Goal: Information Seeking & Learning: Learn about a topic

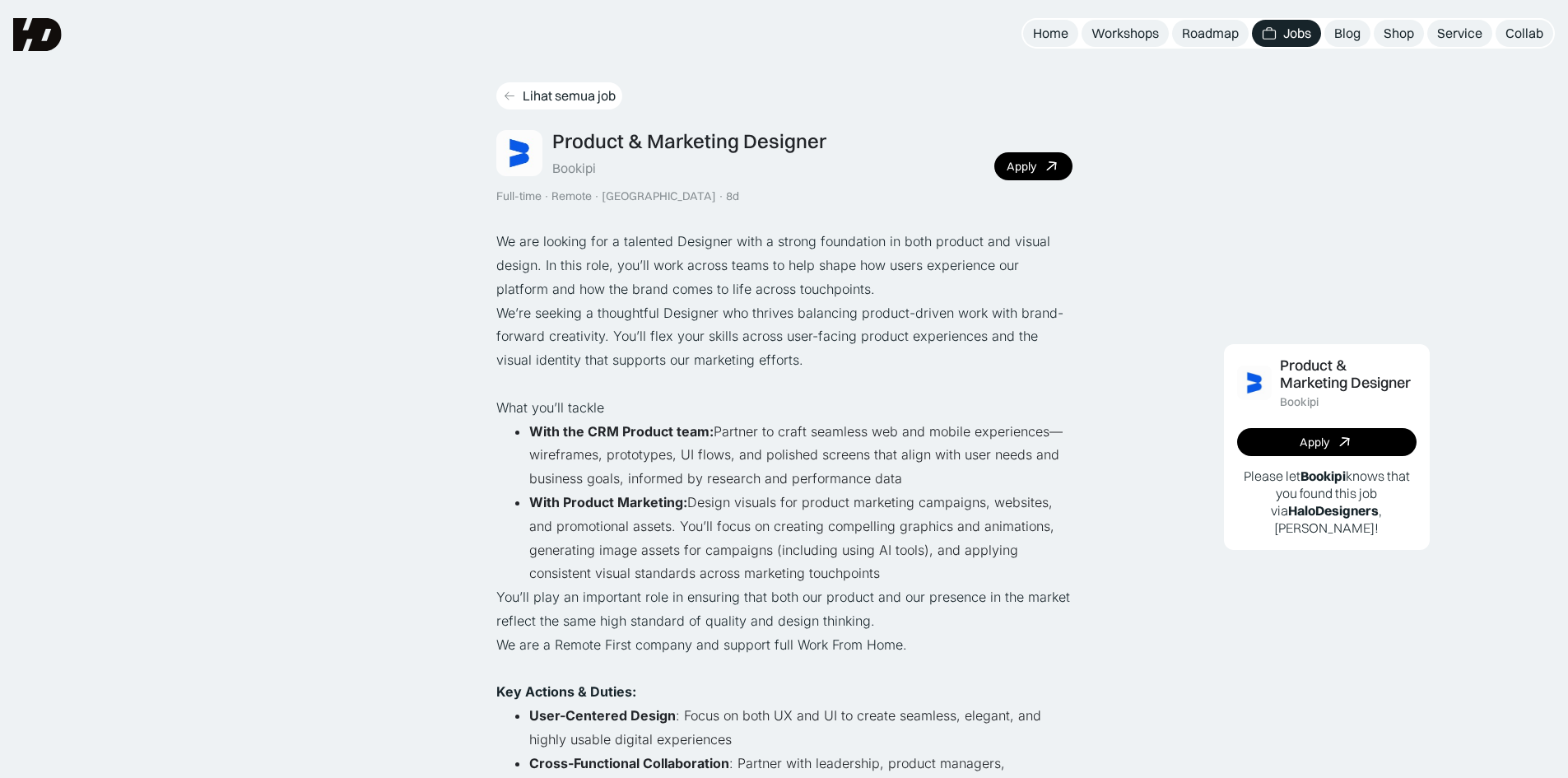
click at [512, 96] on icon at bounding box center [510, 96] width 14 height 14
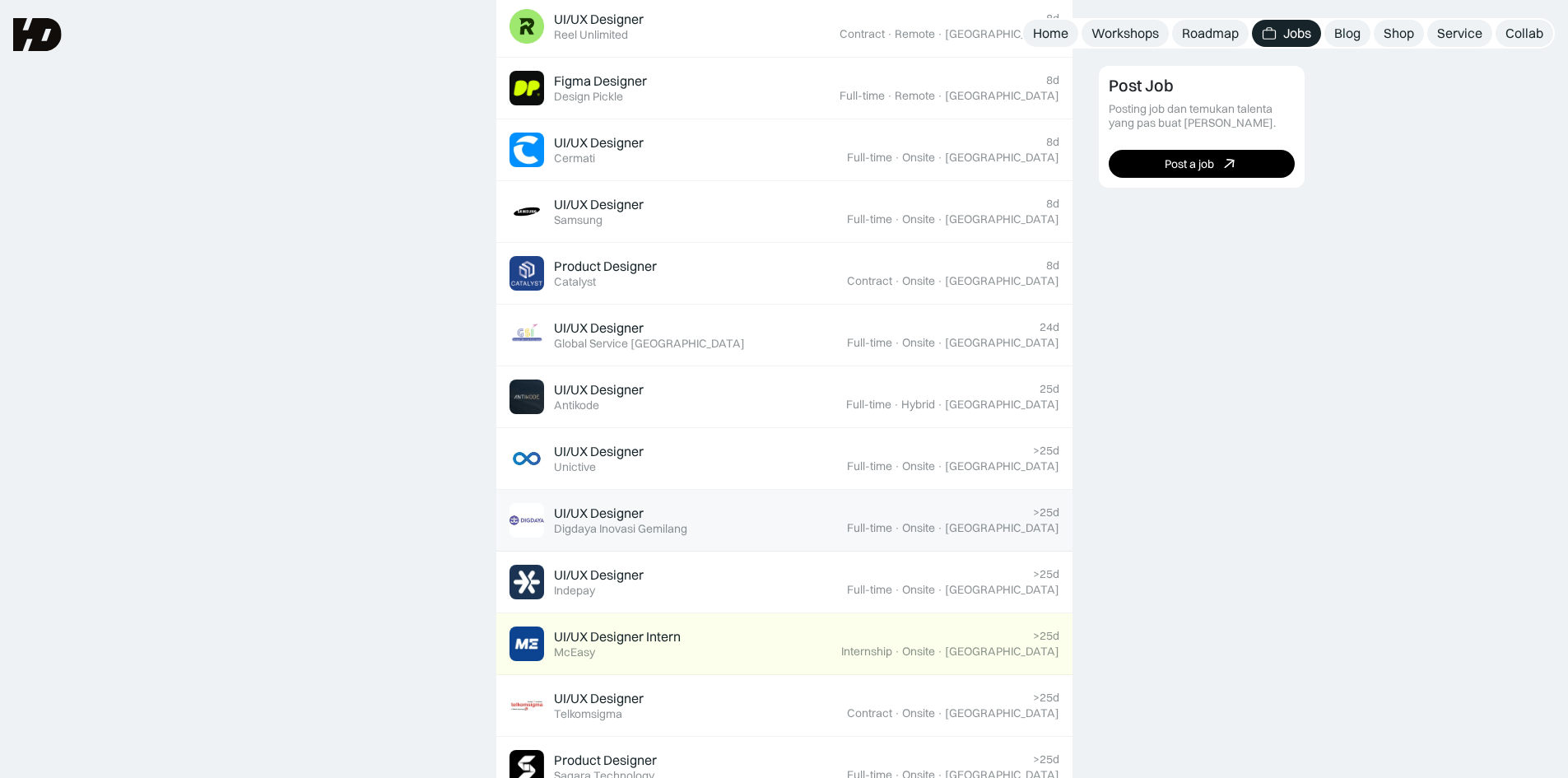
scroll to position [741, 0]
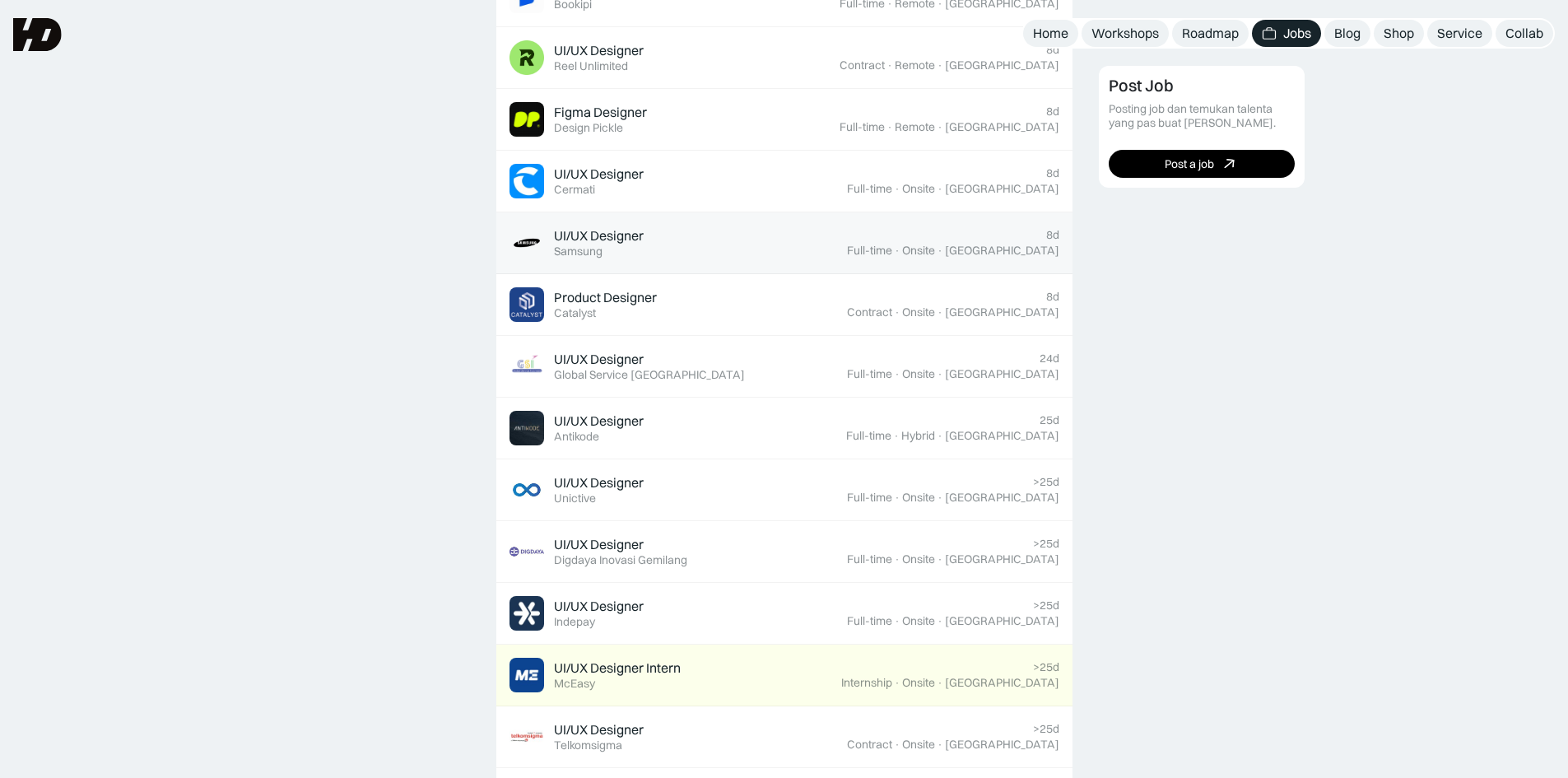
click at [670, 240] on div "UI/UX Designer Featured Samsung" at bounding box center [678, 243] width 337 height 35
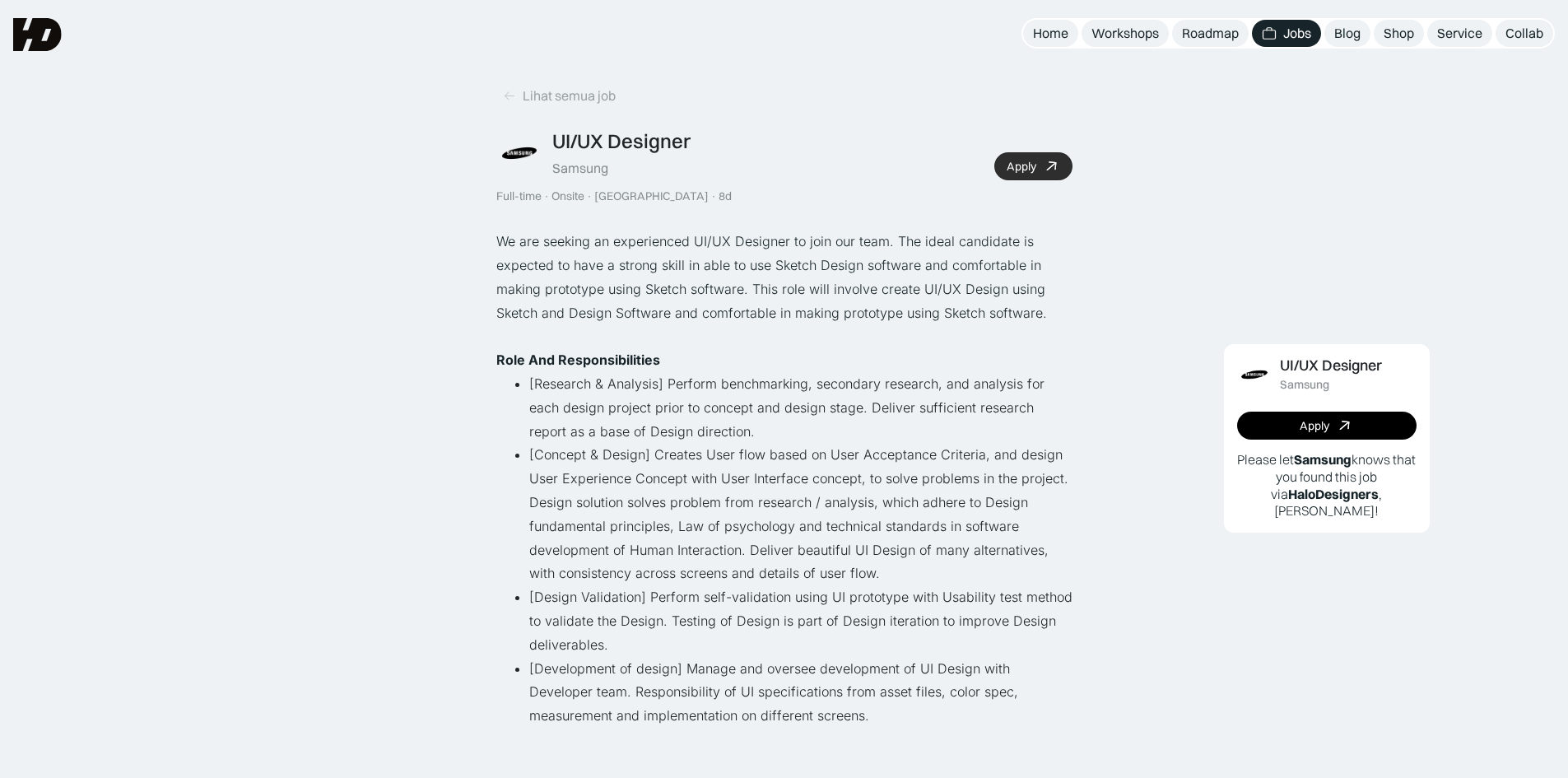
click at [1024, 152] on link "Apply" at bounding box center [1033, 166] width 78 height 28
click at [508, 83] on link "Lihat semua job" at bounding box center [559, 96] width 126 height 27
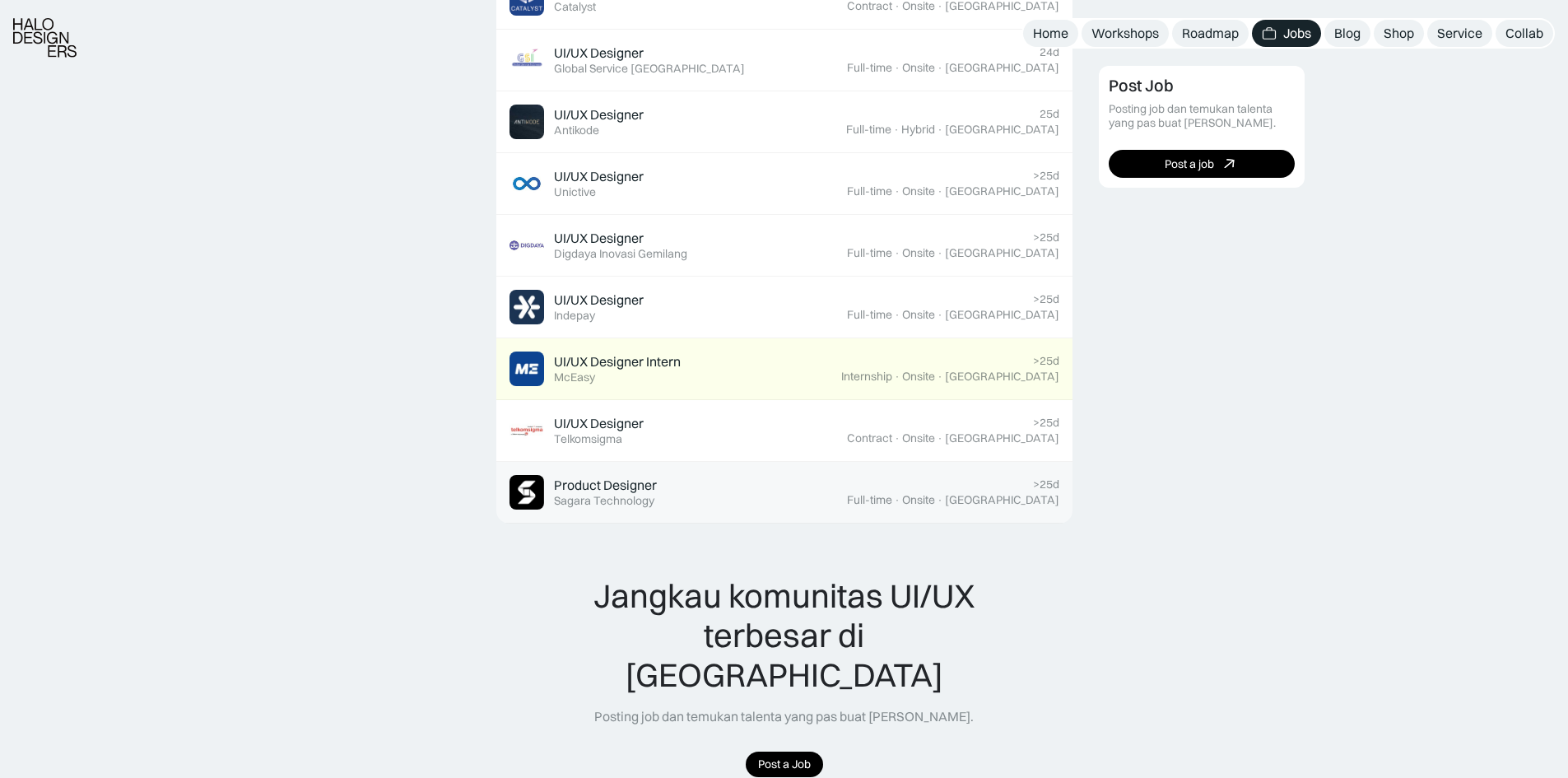
scroll to position [1070, 0]
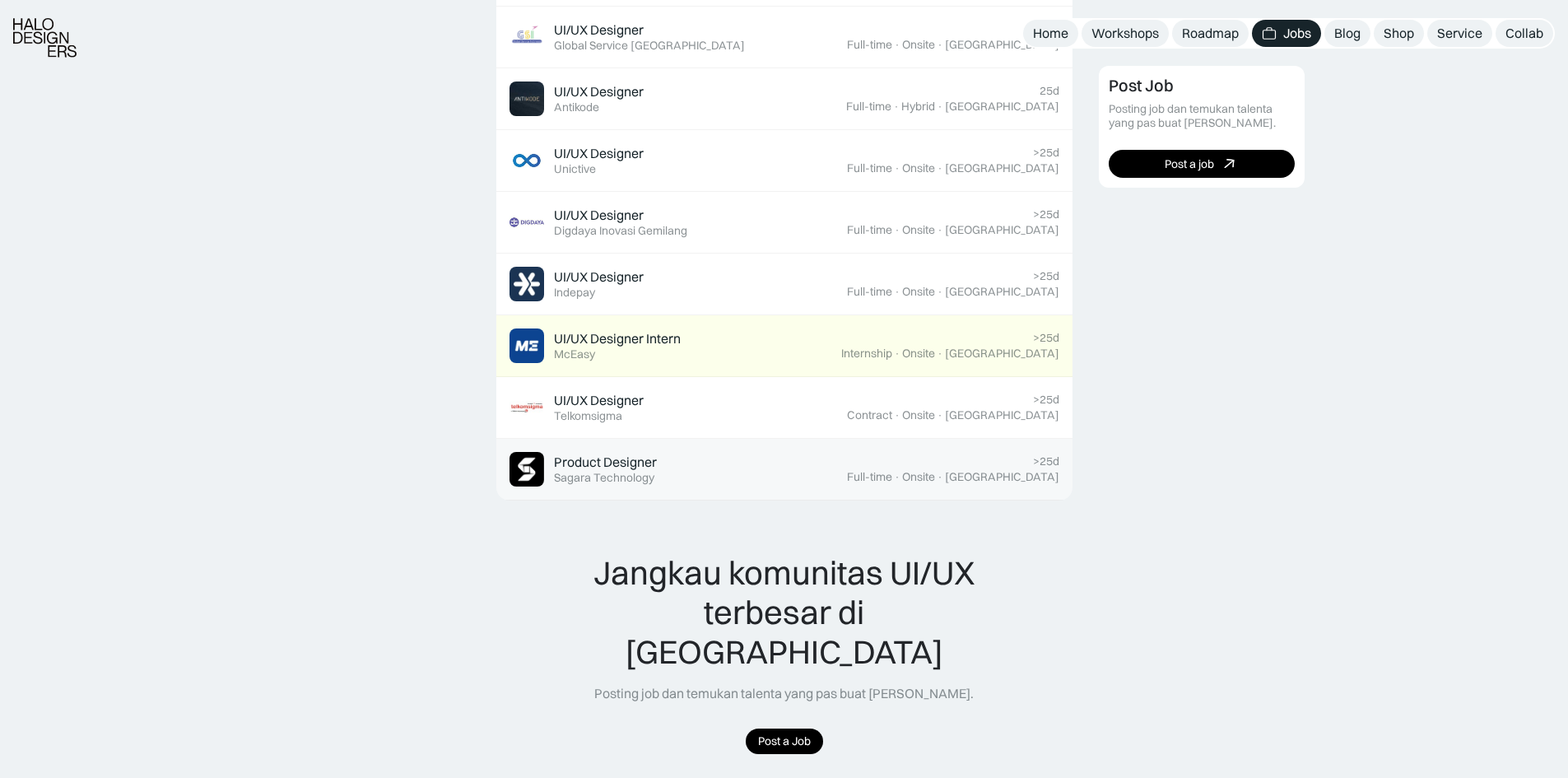
click at [718, 481] on div "Product Designer Featured Sagara Technology" at bounding box center [678, 469] width 337 height 35
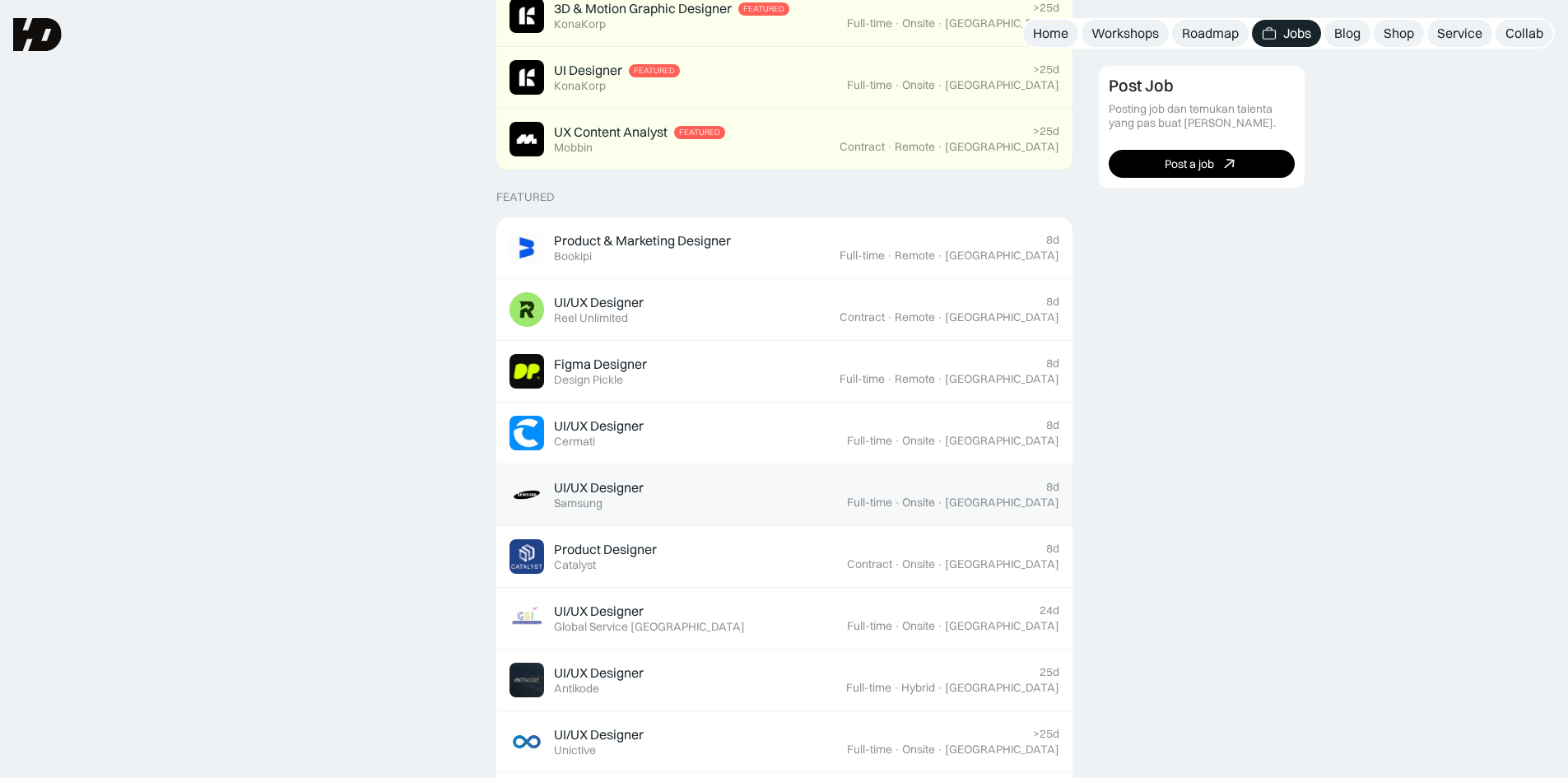
scroll to position [412, 0]
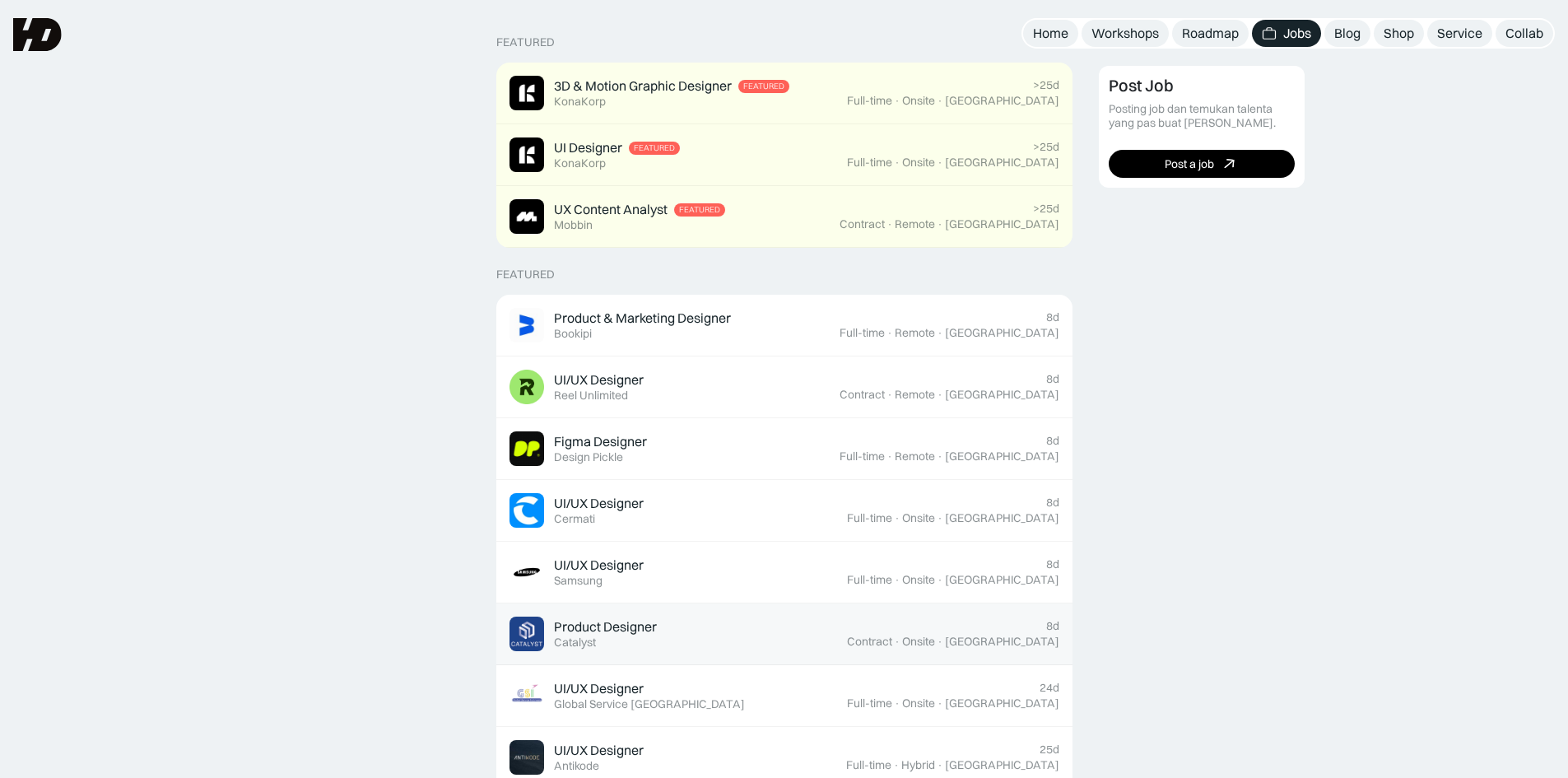
click at [722, 648] on div "Product Designer Featured Catalyst" at bounding box center [678, 634] width 337 height 35
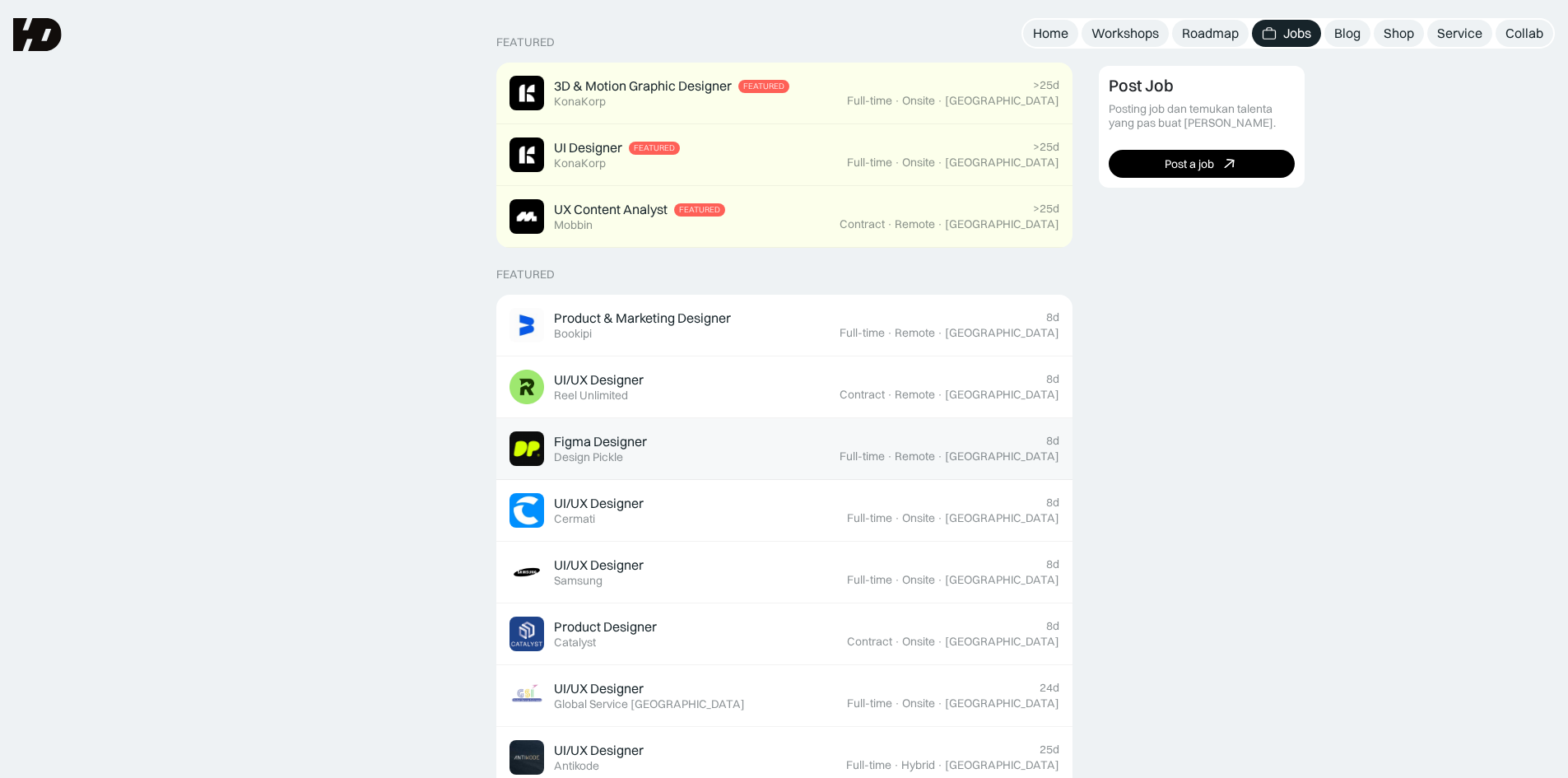
click at [721, 439] on div "Figma Designer Featured Design Pickle" at bounding box center [674, 449] width 330 height 35
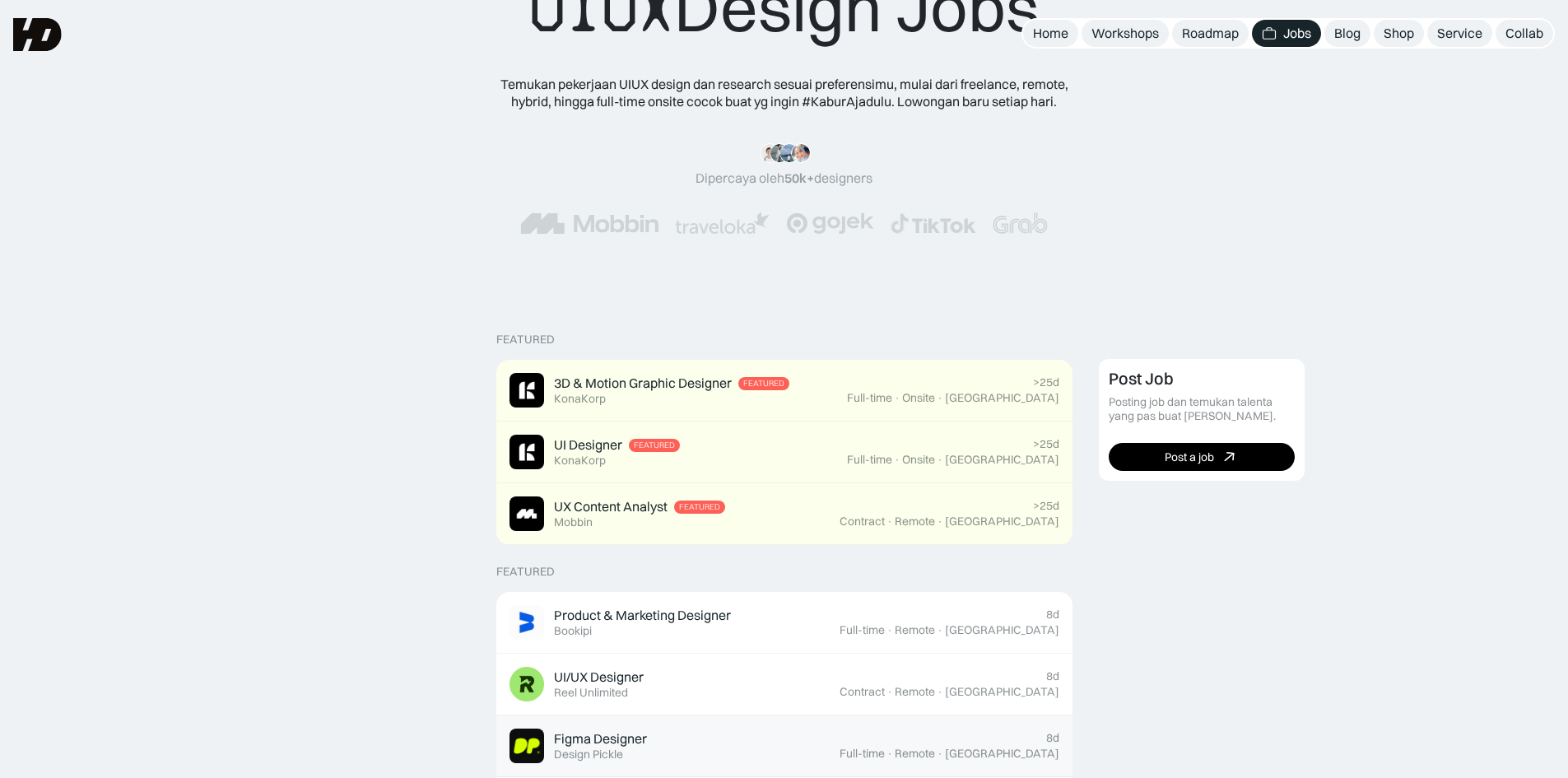
scroll to position [82, 0]
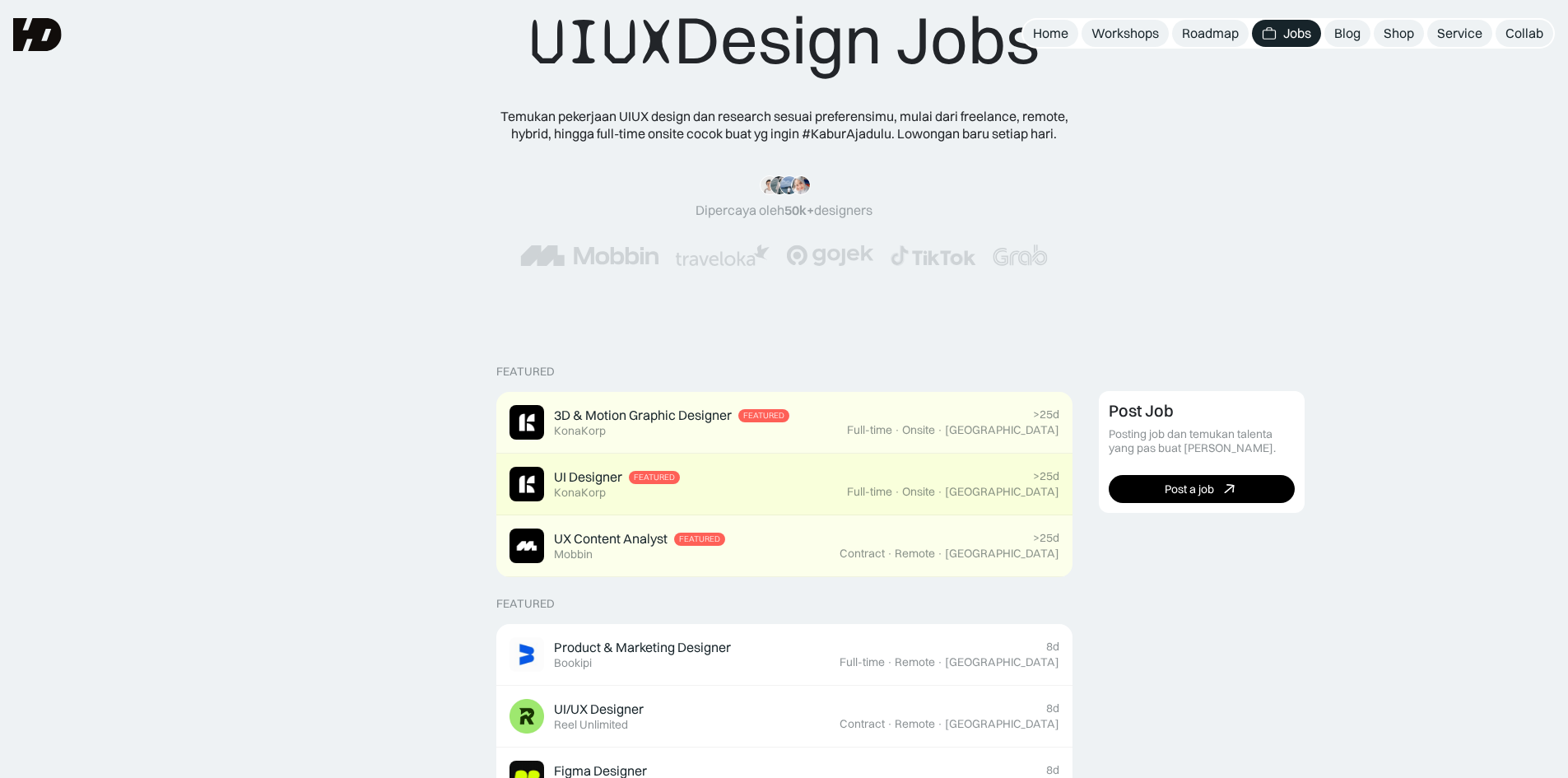
click at [818, 479] on div "UI Designer Featured KonaKorp" at bounding box center [678, 484] width 337 height 35
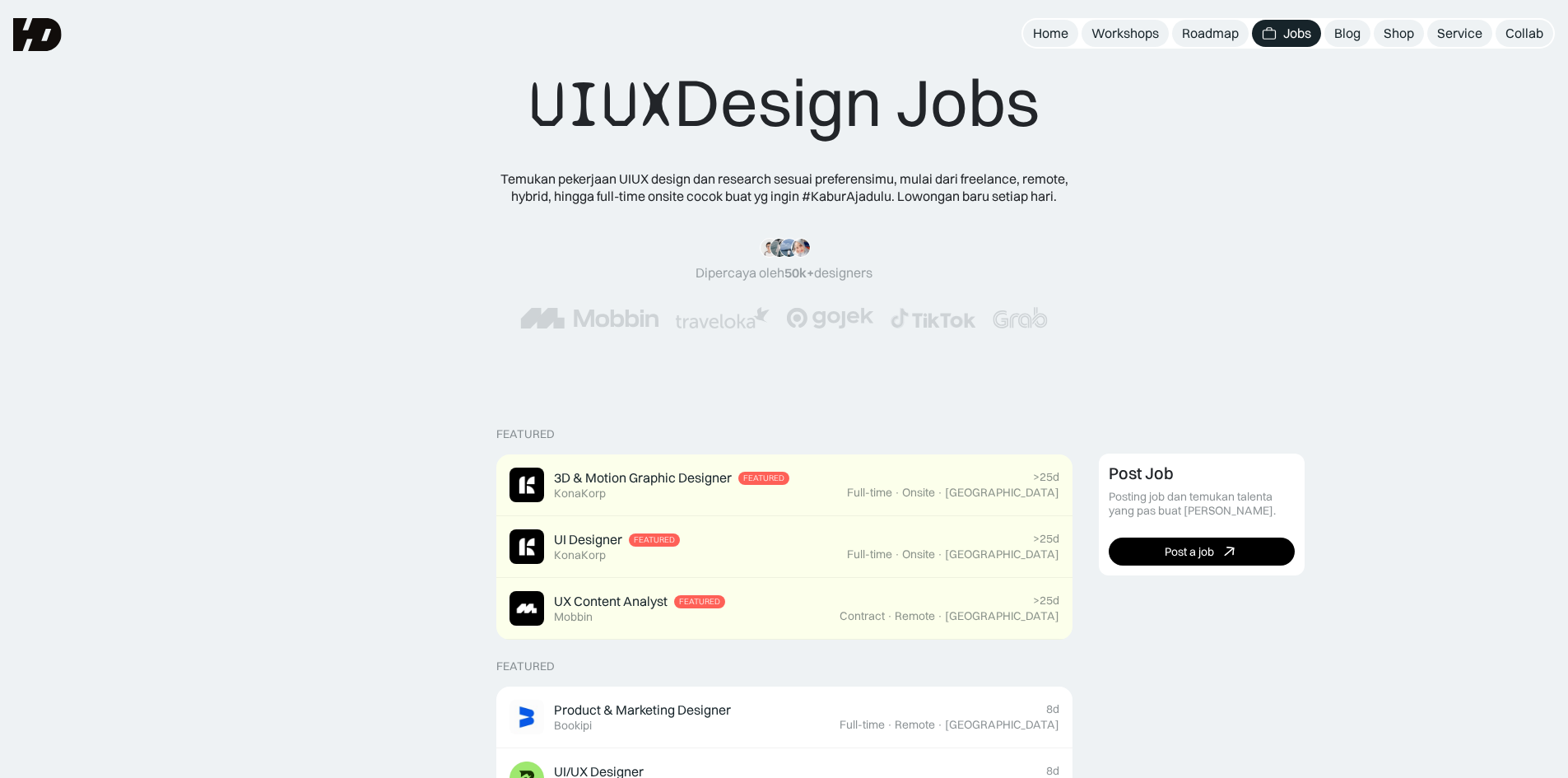
scroll to position [0, 0]
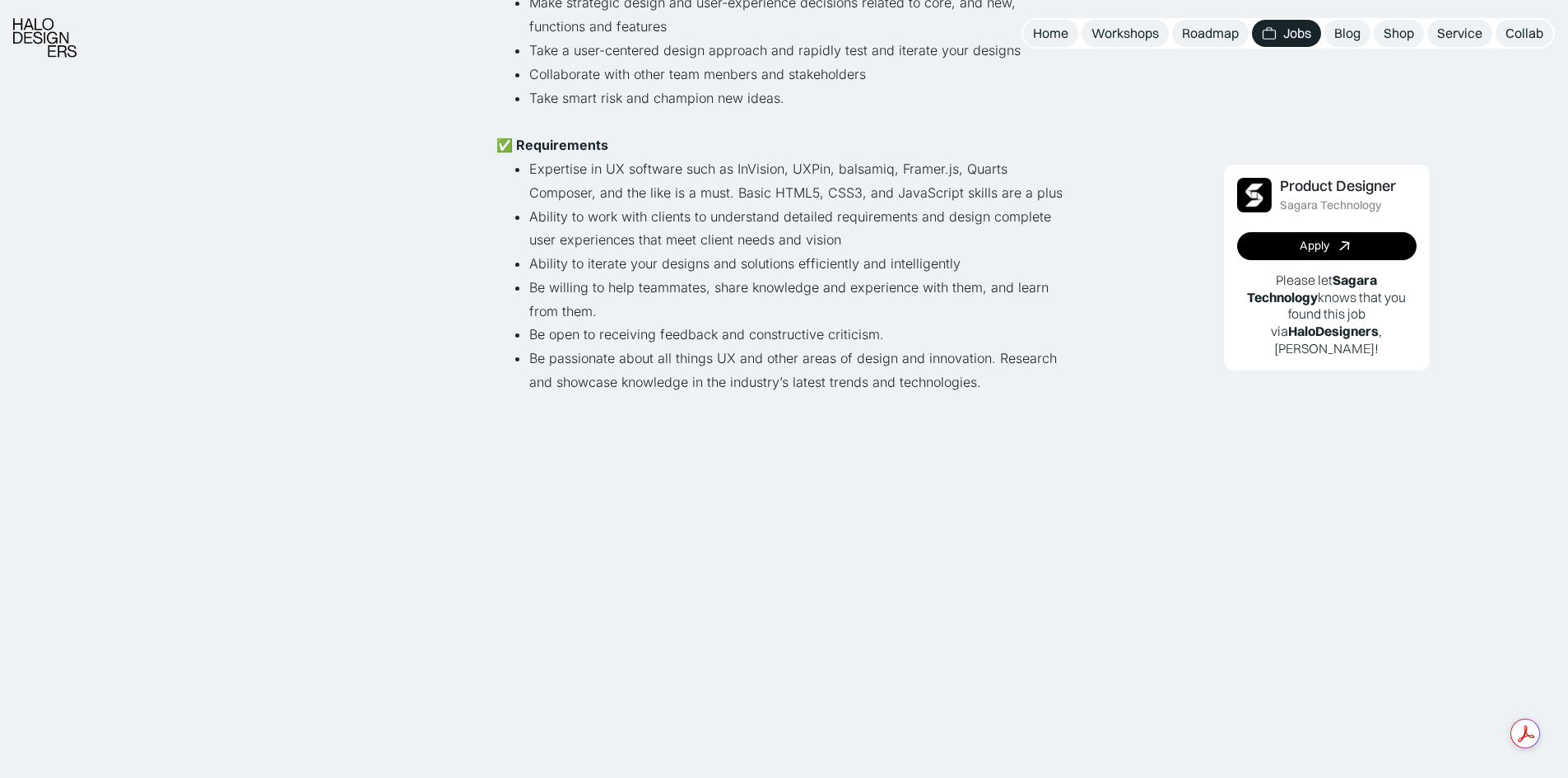
scroll to position [741, 0]
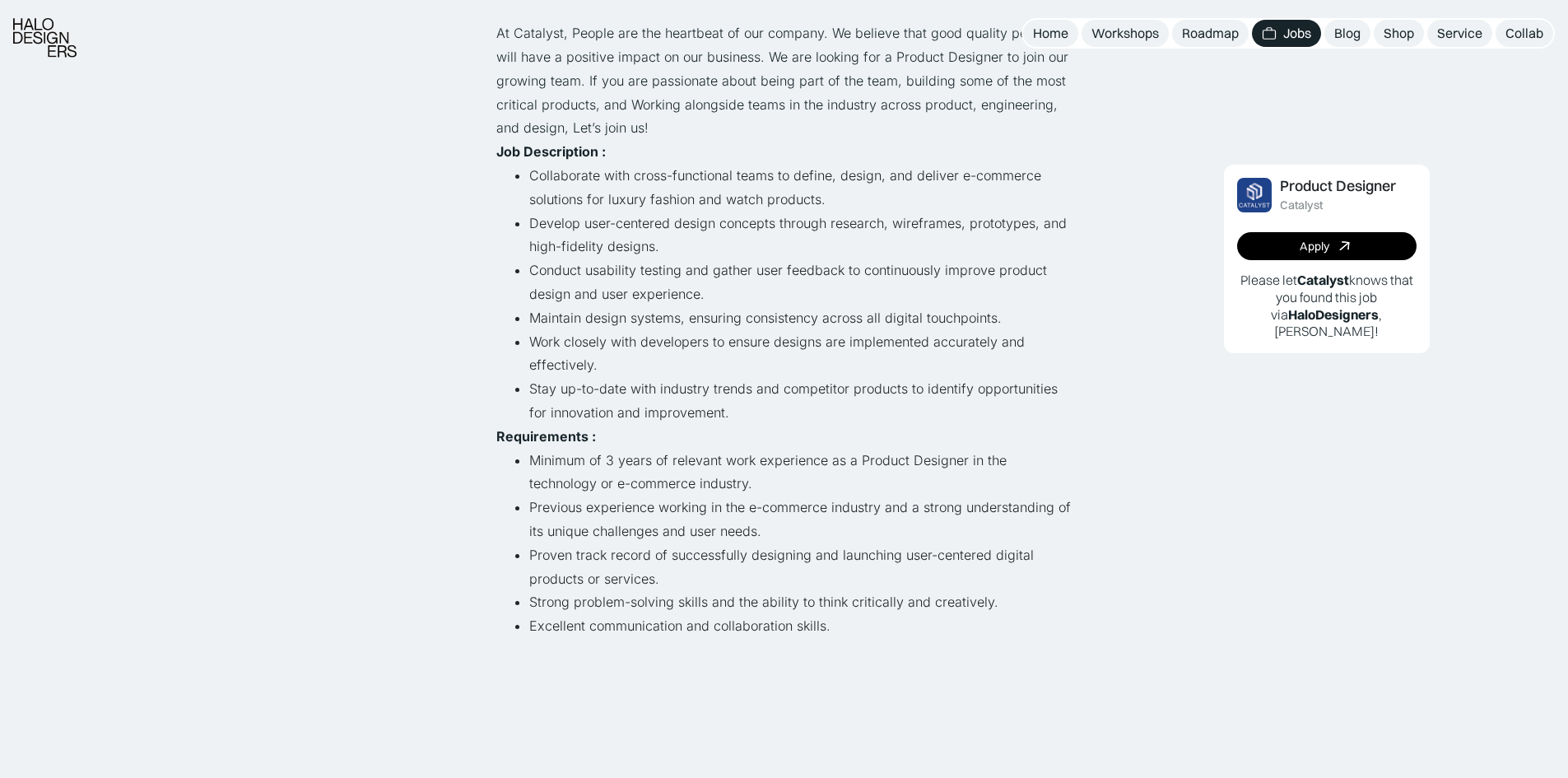
scroll to position [247, 0]
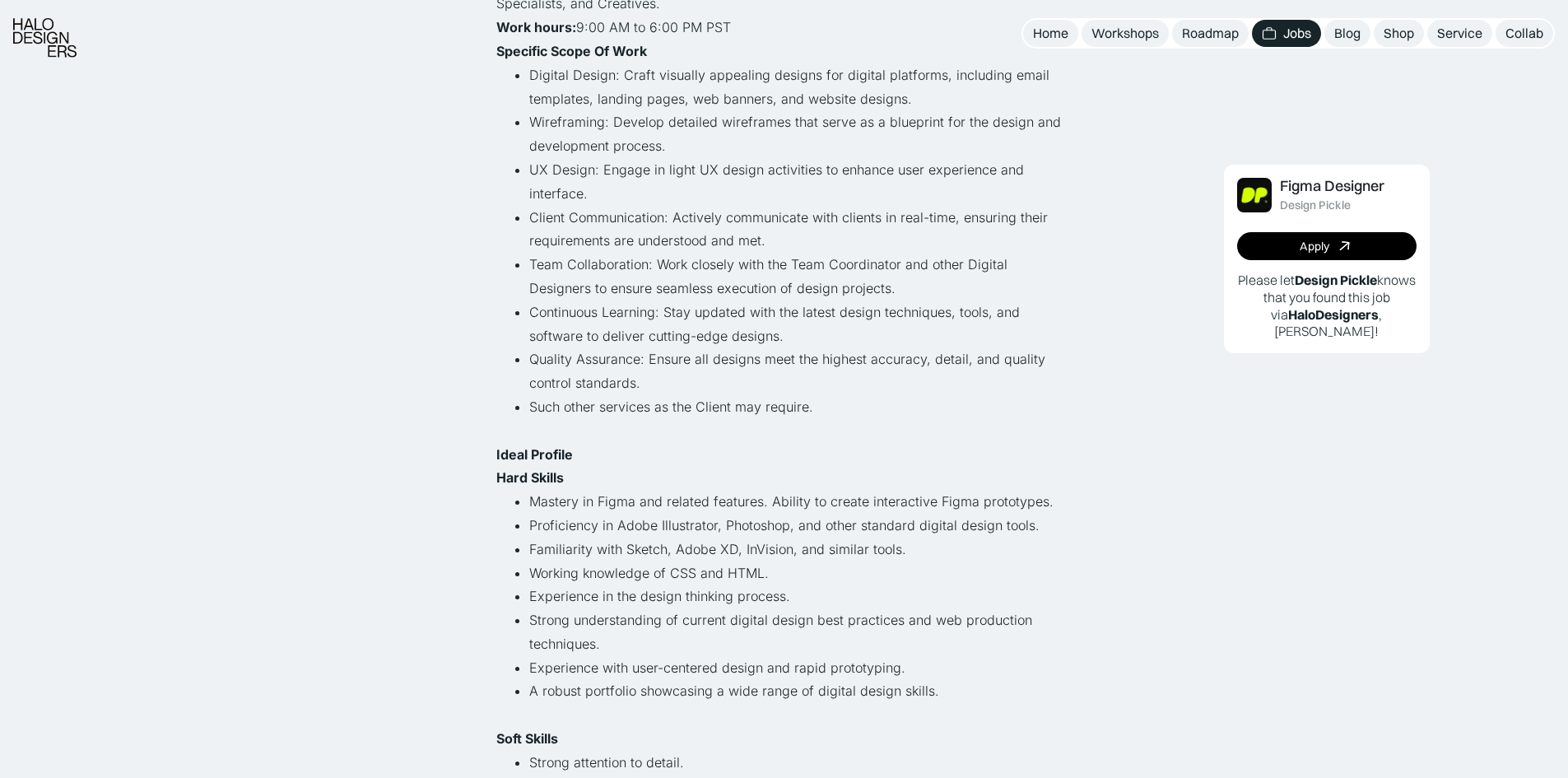
scroll to position [412, 0]
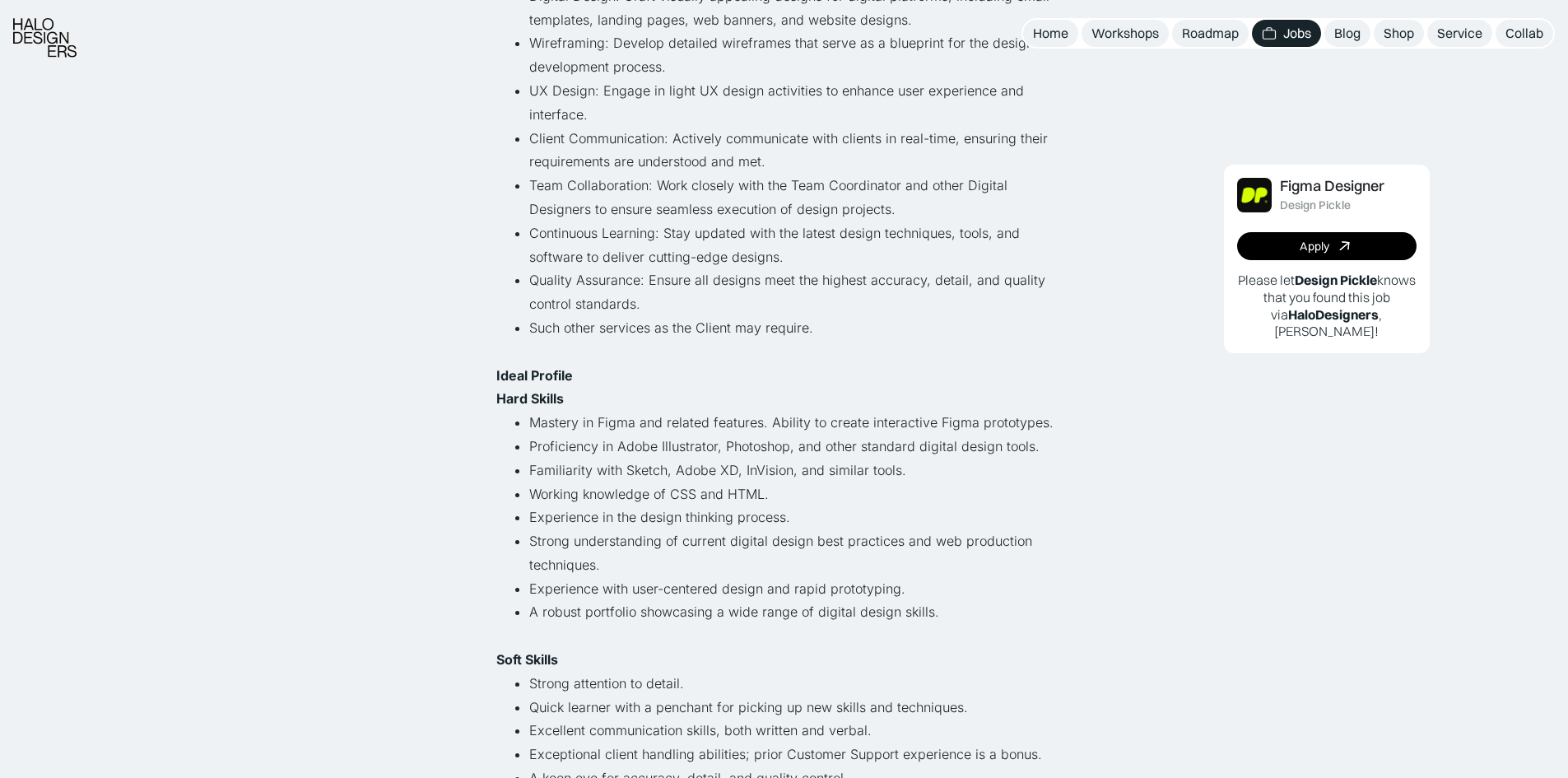
drag, startPoint x: 752, startPoint y: 415, endPoint x: 761, endPoint y: 409, distance: 10.8
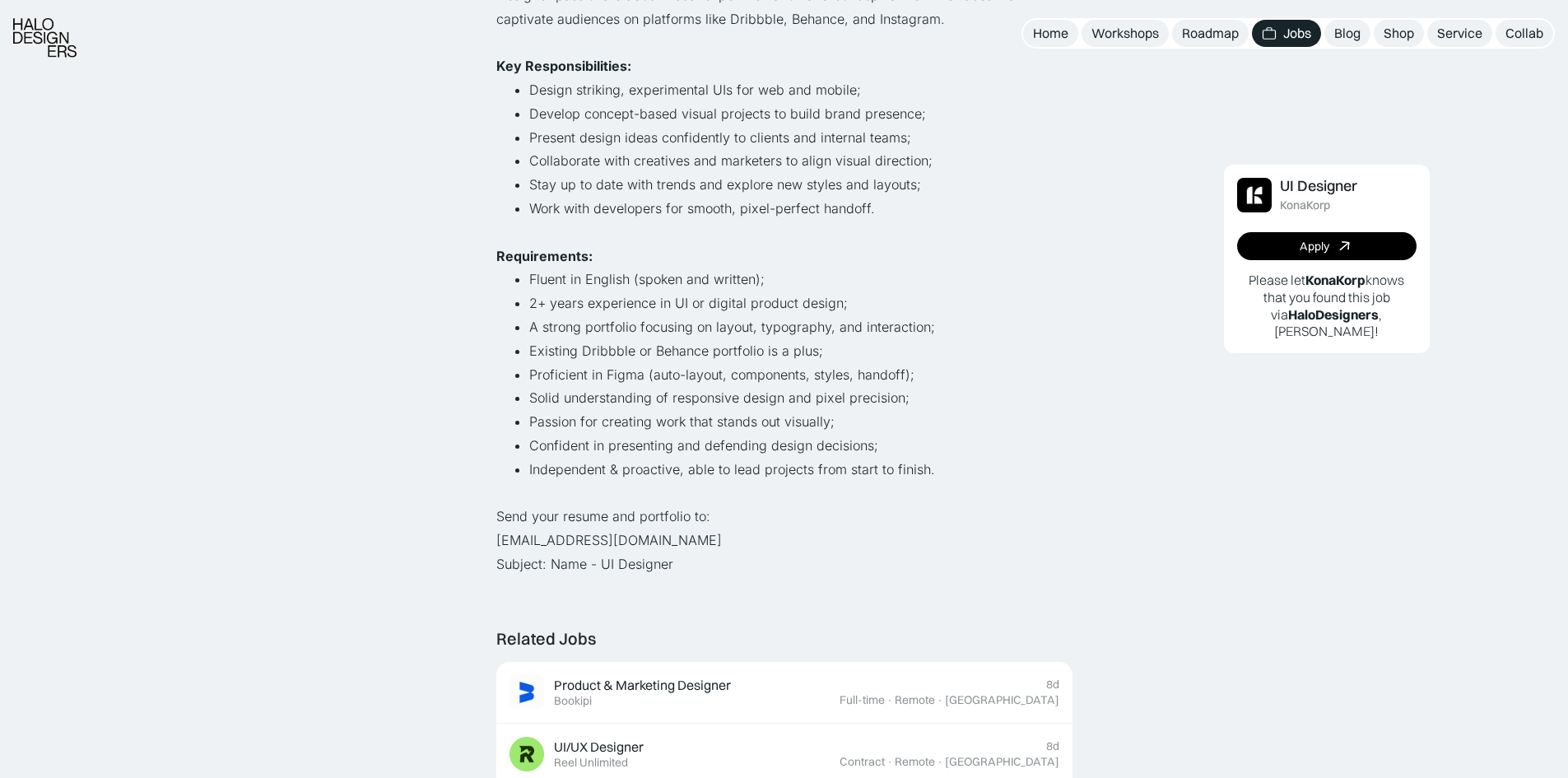
scroll to position [494, 0]
